Goal: Information Seeking & Learning: Find specific fact

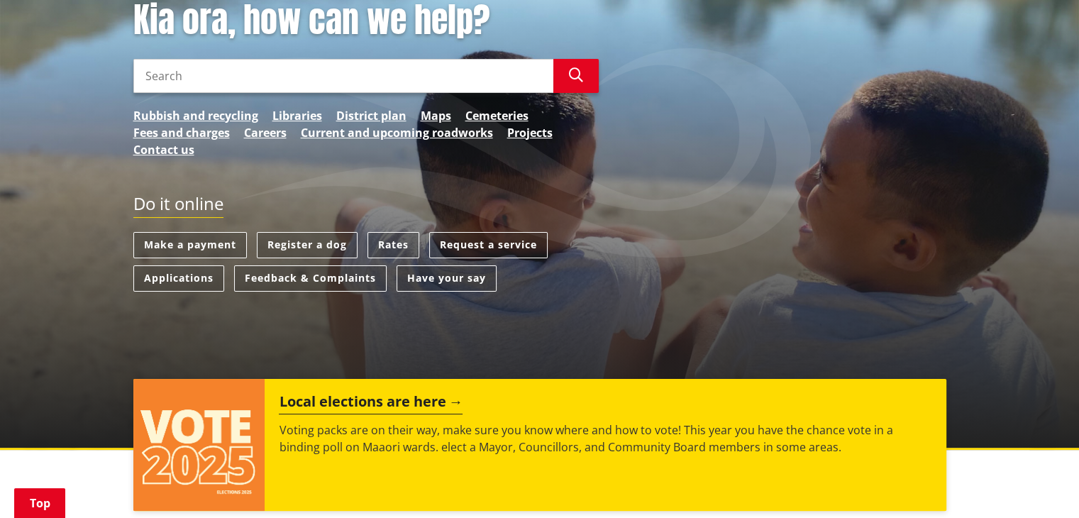
scroll to position [213, 0]
click at [379, 236] on link "Rates" at bounding box center [393, 245] width 52 height 26
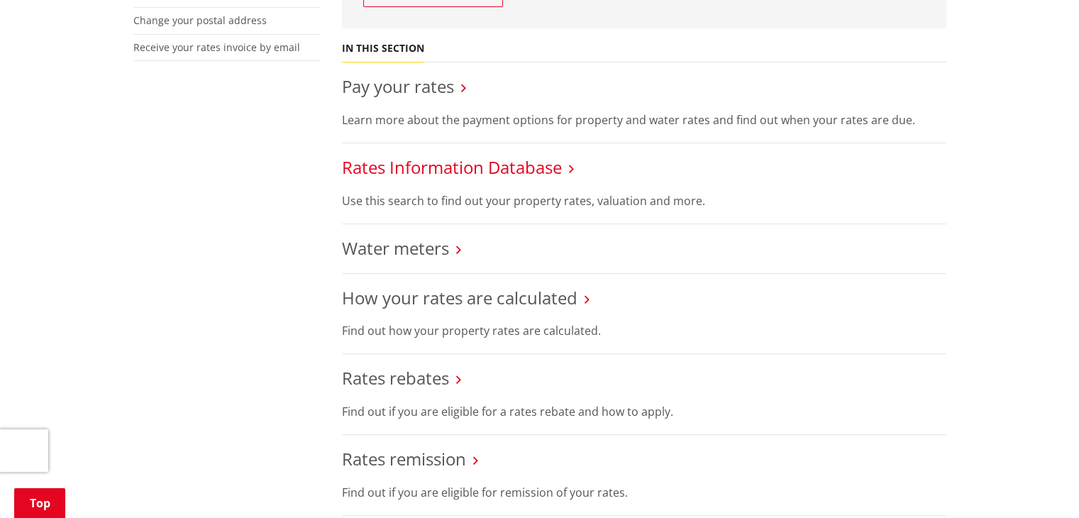
scroll to position [496, 0]
click at [543, 162] on link "Rates Information Database" at bounding box center [452, 164] width 220 height 23
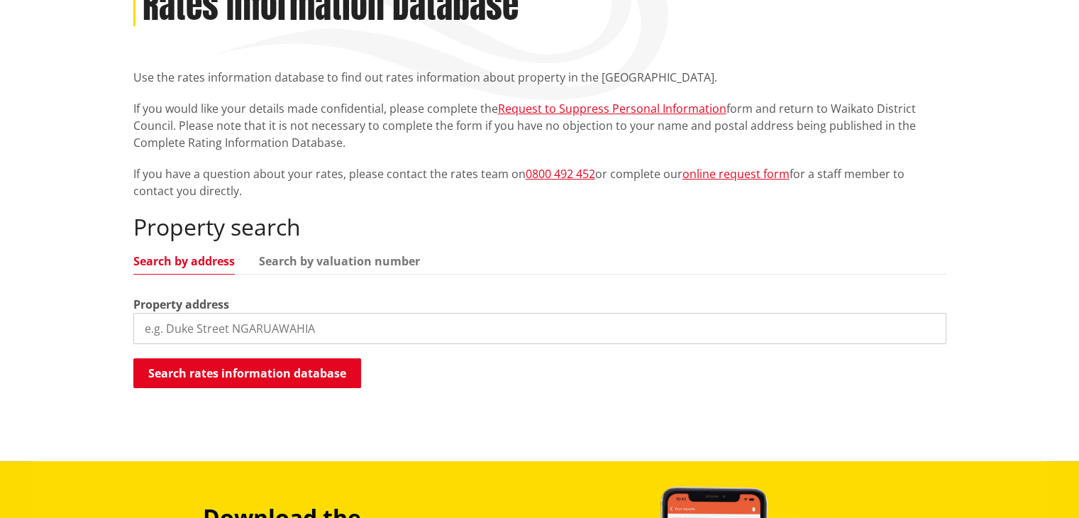
scroll to position [355, 0]
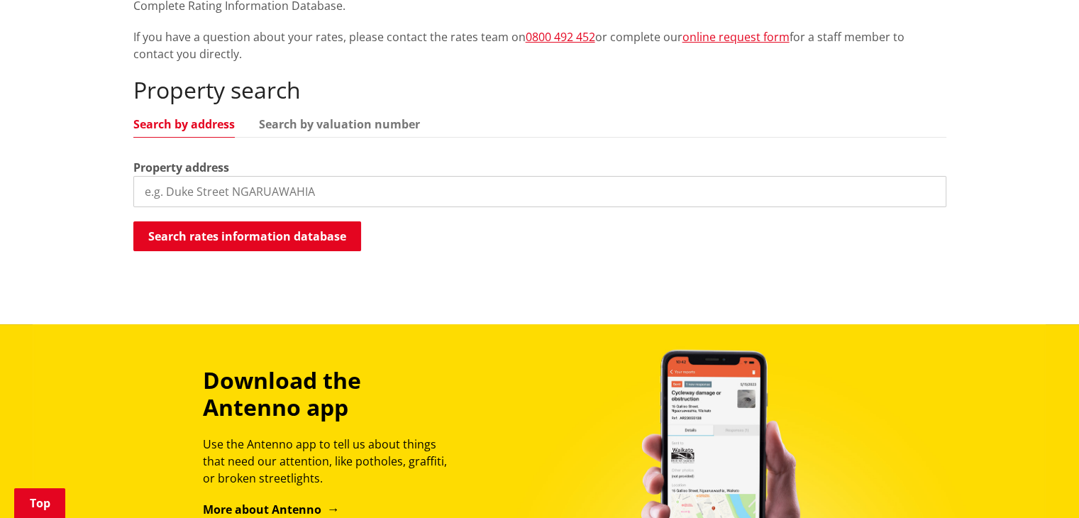
click at [301, 198] on input "search" at bounding box center [539, 191] width 813 height 31
paste input "FOR SALE 183 Park Road, Horotiu, Waikato, Waikato"
drag, startPoint x: 195, startPoint y: 188, endPoint x: 49, endPoint y: 176, distance: 146.6
click at [49, 176] on div "Home Services and facilities Rates Rates Information Database Rates Information…" at bounding box center [539, 55] width 1079 height 537
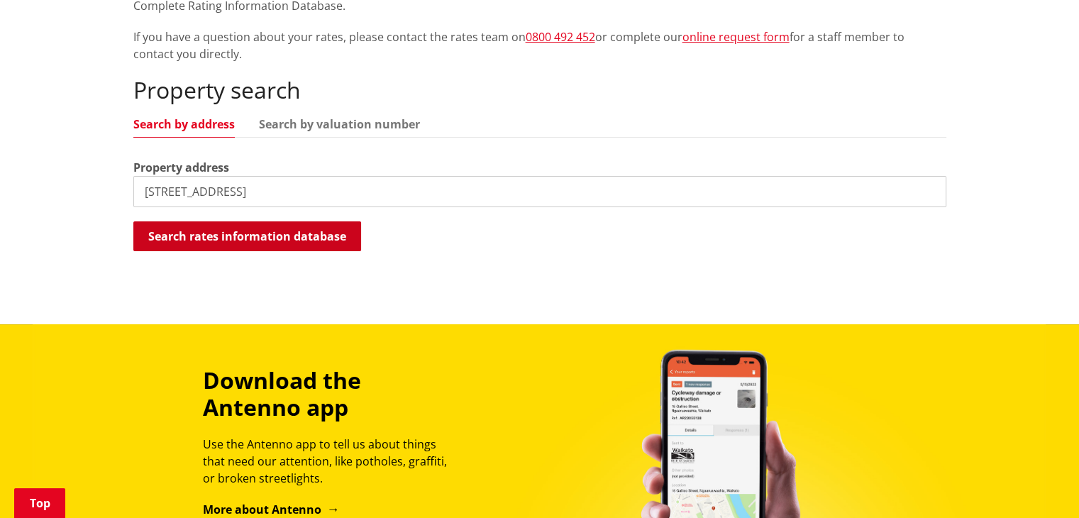
type input "183 Park Road, Horotiu, Waikato, Waikato"
click at [296, 237] on button "Search rates information database" at bounding box center [247, 236] width 228 height 30
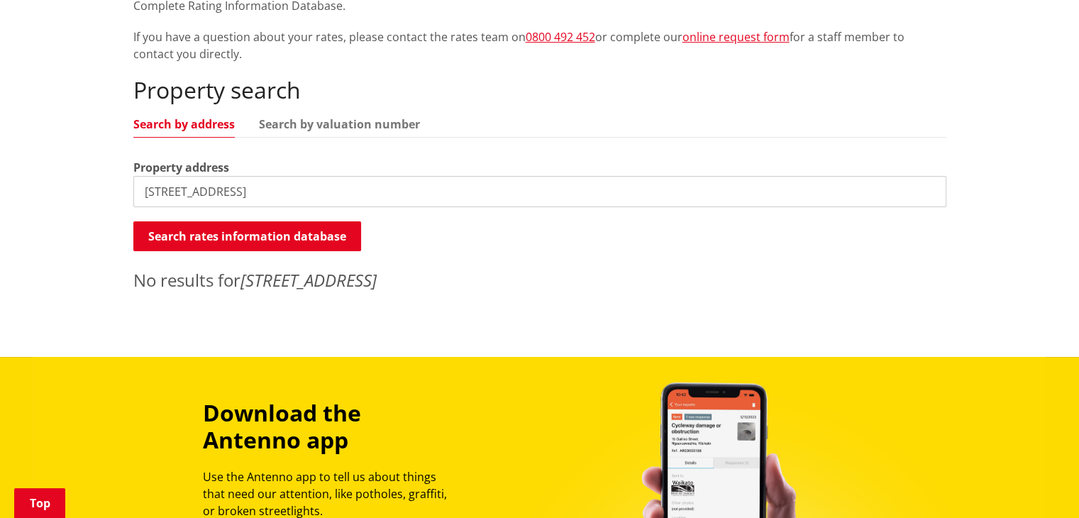
click at [406, 199] on input "183 Park Road, Horotiu, Waikato, Waikato" at bounding box center [539, 191] width 813 height 31
click at [346, 123] on link "Search by valuation number" at bounding box center [339, 123] width 161 height 11
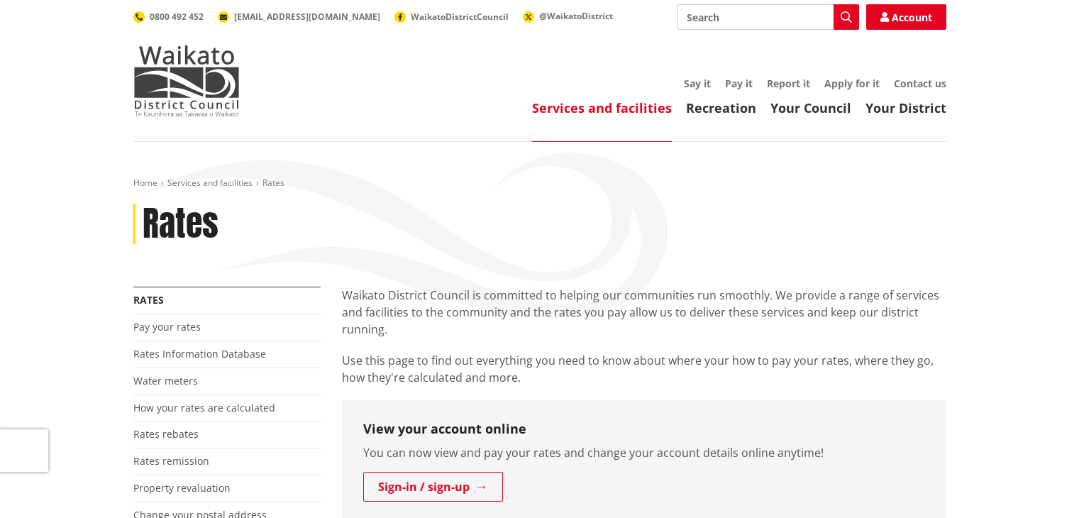
scroll to position [496, 0]
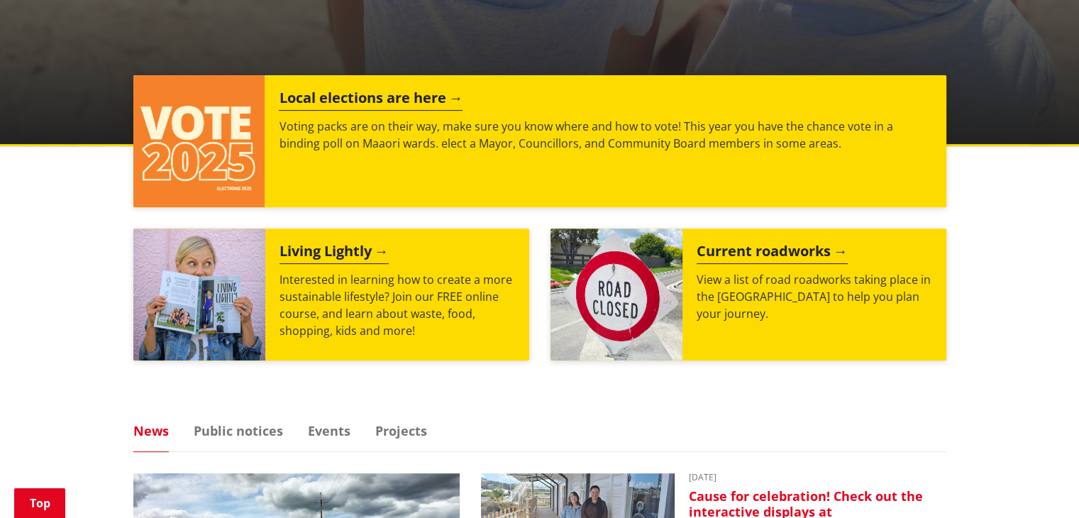
scroll to position [780, 0]
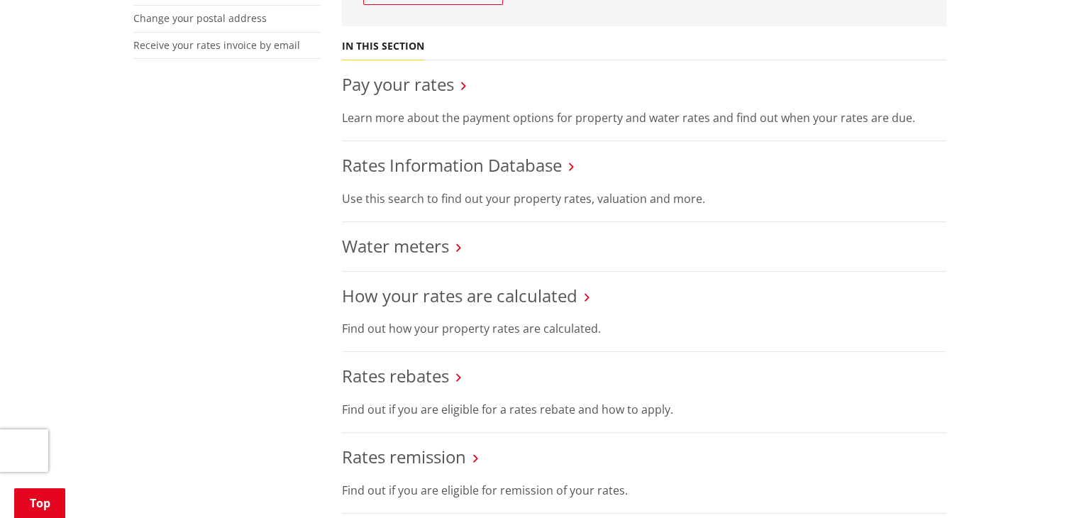
scroll to position [355, 0]
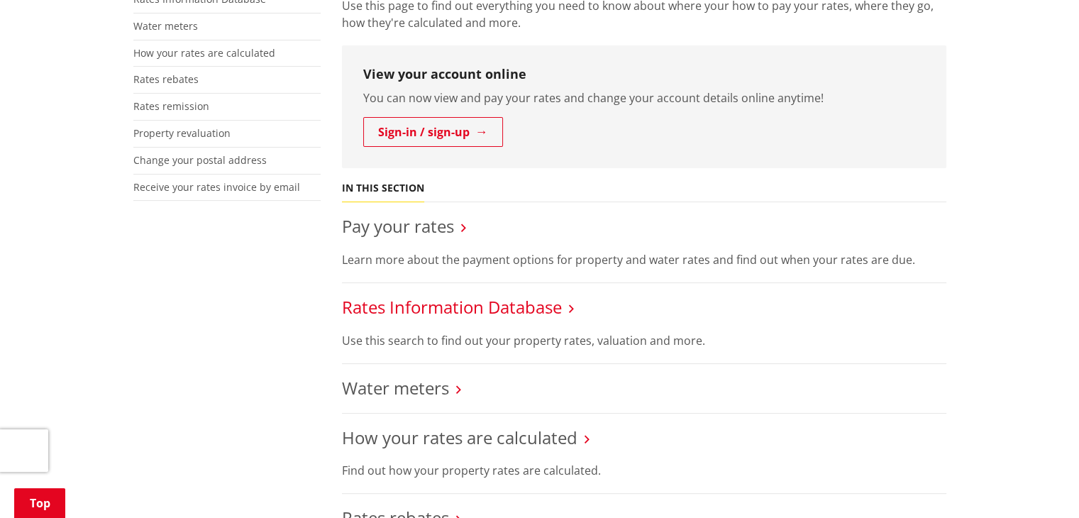
click at [447, 299] on link "Rates Information Database" at bounding box center [452, 306] width 220 height 23
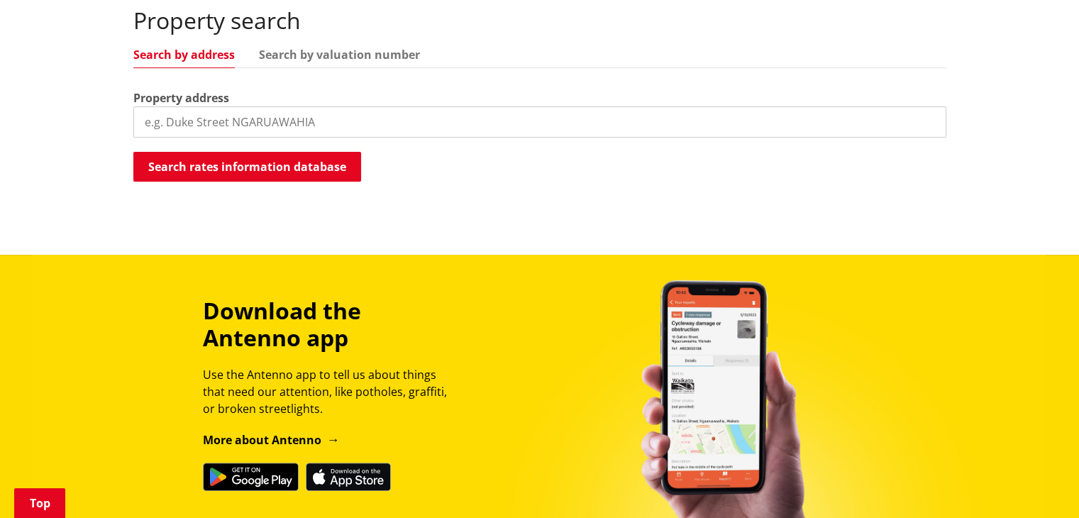
scroll to position [425, 0]
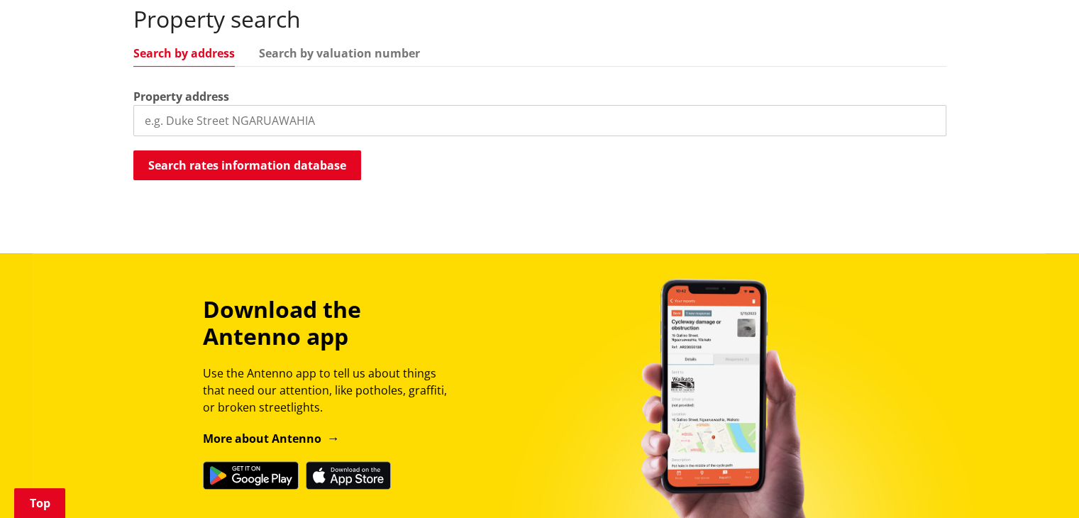
click at [315, 125] on input "search" at bounding box center [539, 120] width 813 height 31
paste input "FOR SALE 183 Park Road, Horotiu, Waikato, Waikato"
drag, startPoint x: 201, startPoint y: 117, endPoint x: 38, endPoint y: 101, distance: 163.9
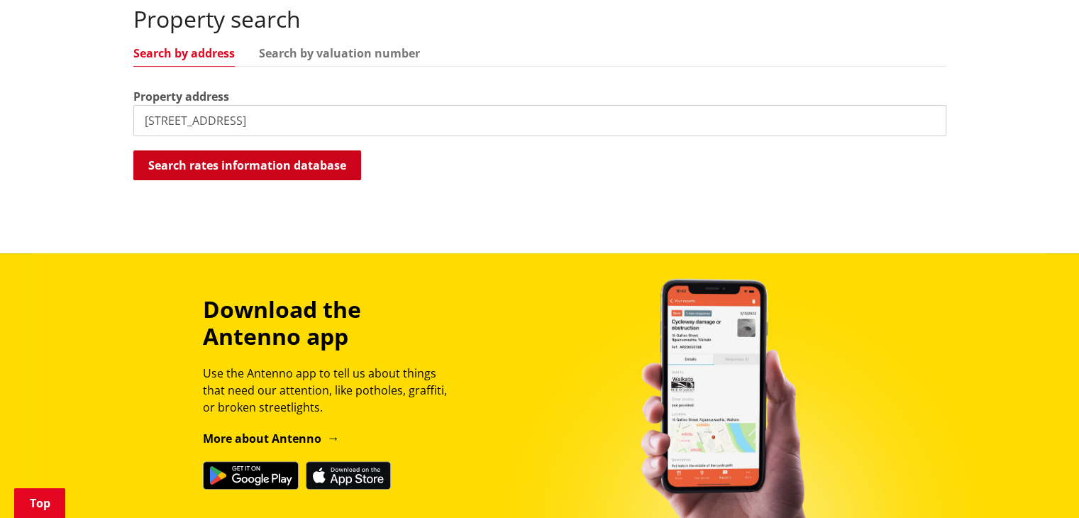
click at [278, 164] on button "Search rates information database" at bounding box center [247, 165] width 228 height 30
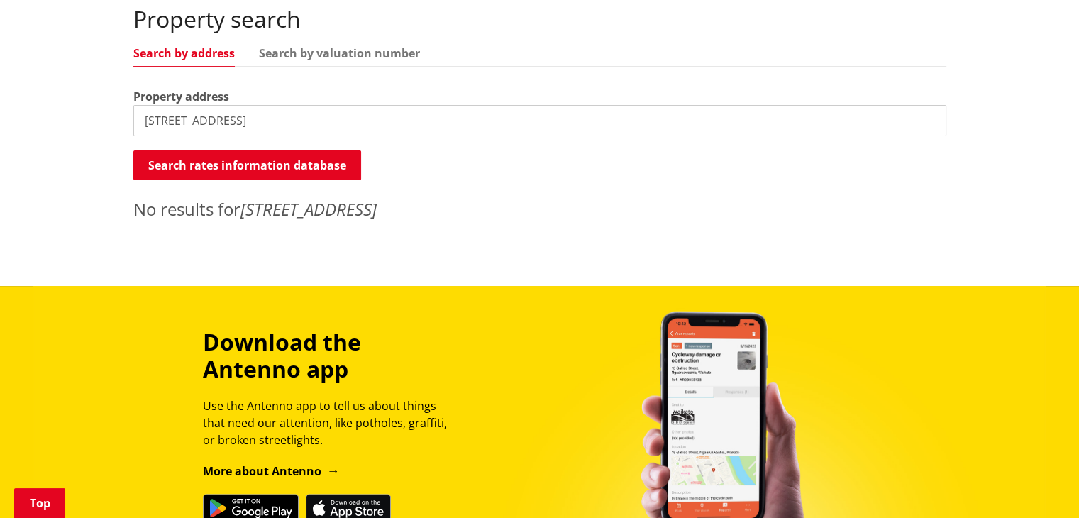
drag, startPoint x: 323, startPoint y: 118, endPoint x: 513, endPoint y: 128, distance: 190.3
click at [514, 119] on input "183 Park Road, Horotiu, Waikato, Waikato" at bounding box center [539, 120] width 813 height 31
drag, startPoint x: 269, startPoint y: 123, endPoint x: 469, endPoint y: 128, distance: 200.0
click at [472, 128] on input "183 Park Road, Horotiu, Waikato" at bounding box center [539, 120] width 813 height 31
type input "183 Park Road, Horotiu"
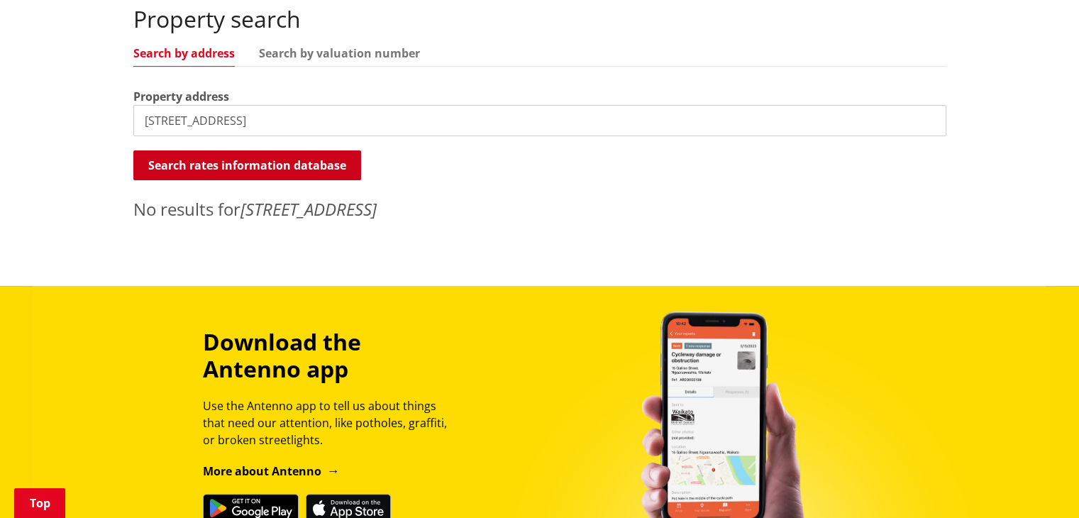
click at [279, 165] on button "Search rates information database" at bounding box center [247, 165] width 228 height 30
click at [430, 128] on input "183 Park Road, Horotiu" at bounding box center [539, 120] width 813 height 31
click at [289, 118] on input "183 Park Road, Horotiu" at bounding box center [539, 120] width 813 height 31
click at [289, 114] on input "183 Park Road, Horotiu" at bounding box center [539, 120] width 813 height 31
click at [289, 113] on input "183 Park Road, Horotiu" at bounding box center [539, 120] width 813 height 31
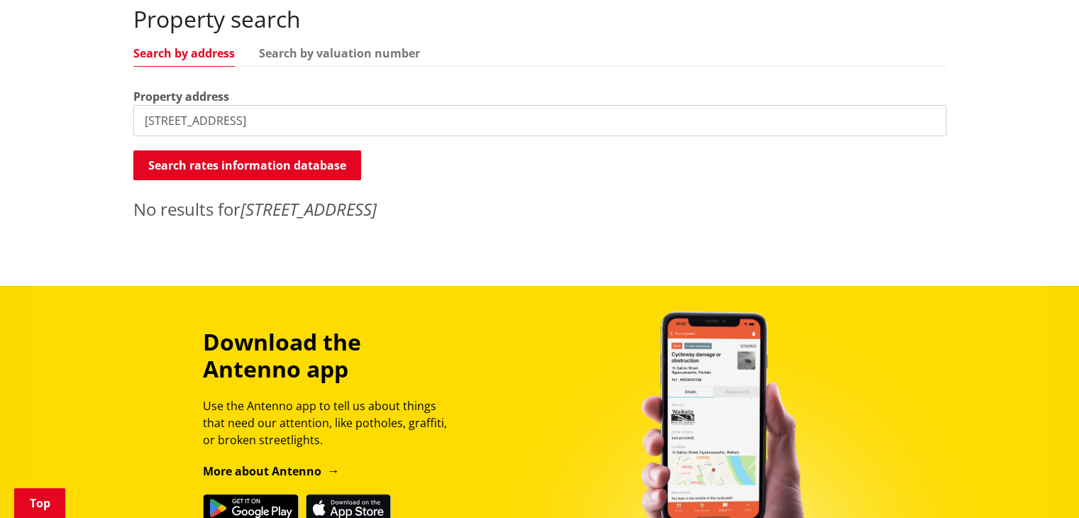
click at [290, 111] on input "183 Park Road, Horotiu" at bounding box center [539, 120] width 813 height 31
click at [291, 111] on input "183 Park Road, Horotiu" at bounding box center [539, 120] width 813 height 31
click at [312, 52] on link "Search by valuation number" at bounding box center [339, 53] width 161 height 11
click at [295, 126] on input "183 Park Road, Horotiu" at bounding box center [539, 120] width 813 height 31
